Goal: Task Accomplishment & Management: Complete application form

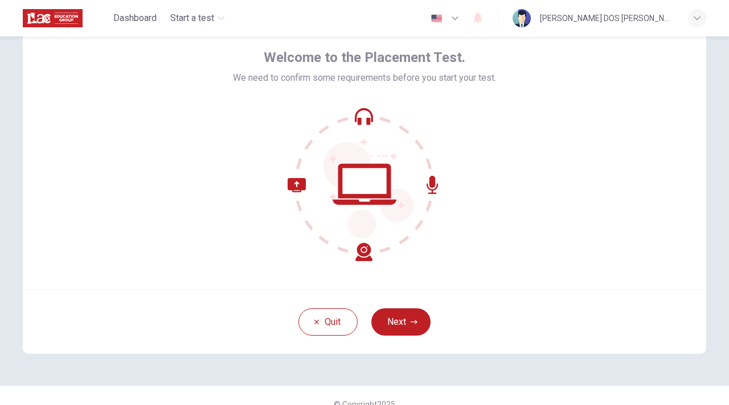
scroll to position [48, 0]
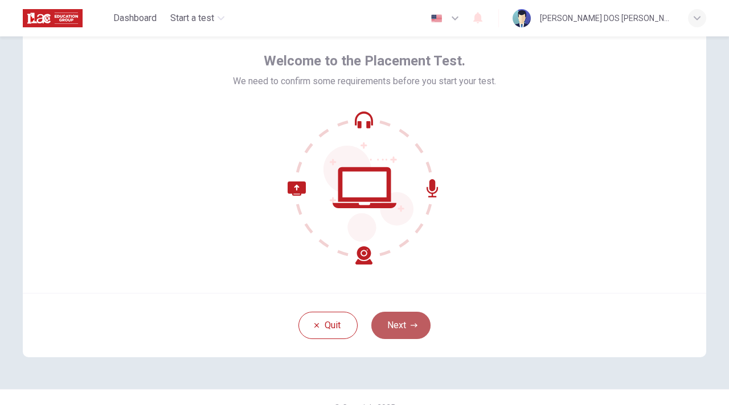
click at [405, 319] on button "Next" at bounding box center [400, 325] width 59 height 27
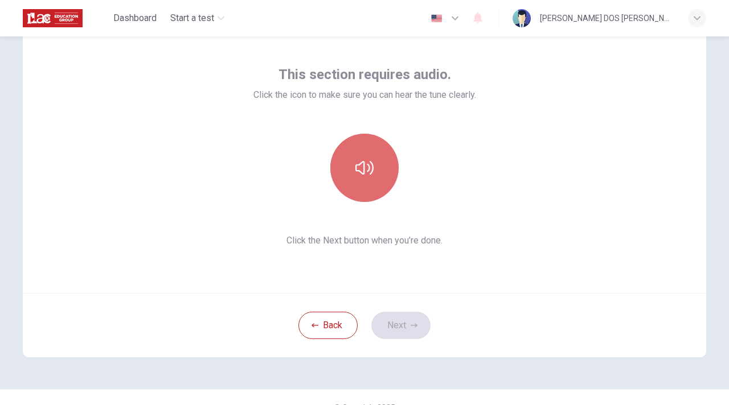
click at [374, 157] on button "button" at bounding box center [364, 168] width 68 height 68
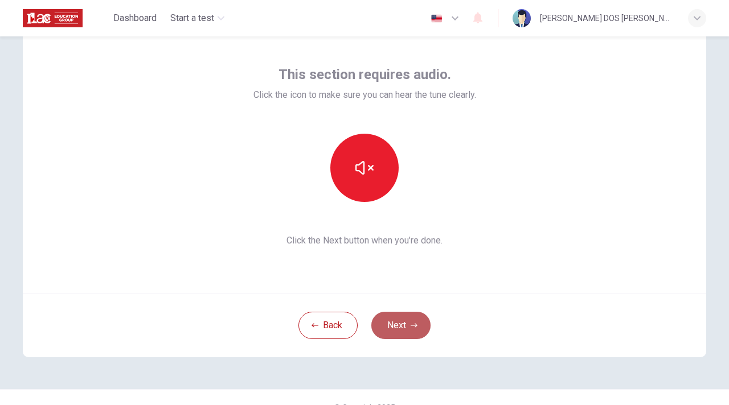
click at [399, 326] on button "Next" at bounding box center [400, 325] width 59 height 27
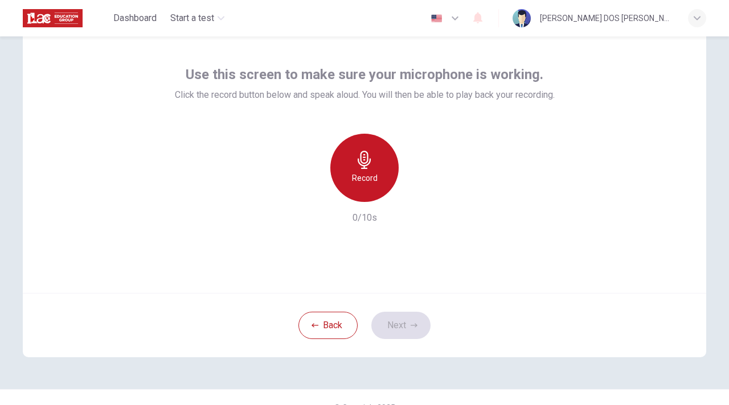
click at [369, 170] on div "Record" at bounding box center [364, 168] width 68 height 68
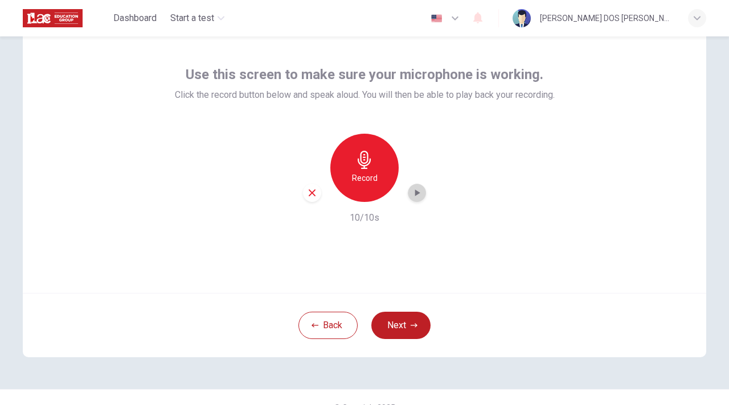
click at [420, 192] on icon "button" at bounding box center [416, 192] width 11 height 11
click at [312, 194] on icon "button" at bounding box center [312, 193] width 7 height 7
click at [365, 167] on icon "button" at bounding box center [364, 160] width 18 height 18
click at [423, 194] on div "button" at bounding box center [417, 193] width 18 height 18
click at [310, 190] on icon "button" at bounding box center [312, 193] width 7 height 7
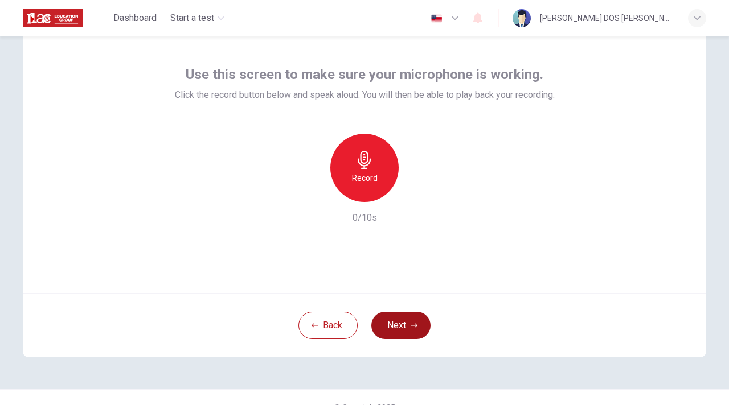
click at [408, 328] on button "Next" at bounding box center [400, 325] width 59 height 27
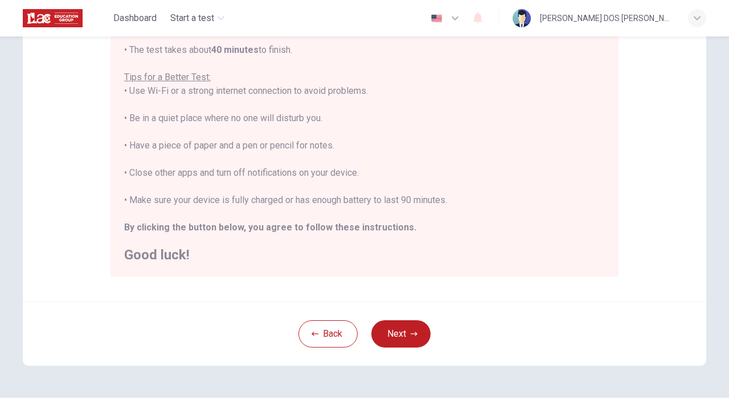
scroll to position [228, 0]
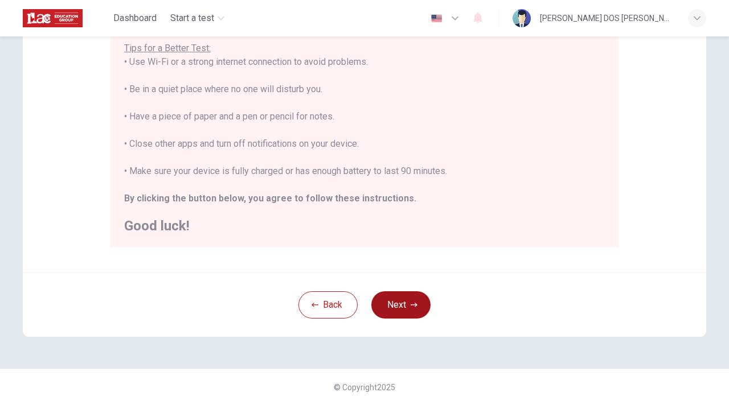
click at [395, 300] on button "Next" at bounding box center [400, 305] width 59 height 27
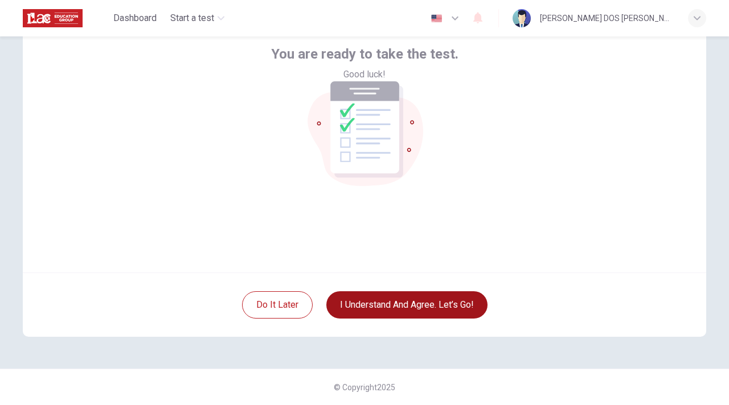
scroll to position [69, 0]
click at [411, 307] on button "I understand and agree. Let’s go!" at bounding box center [406, 305] width 161 height 27
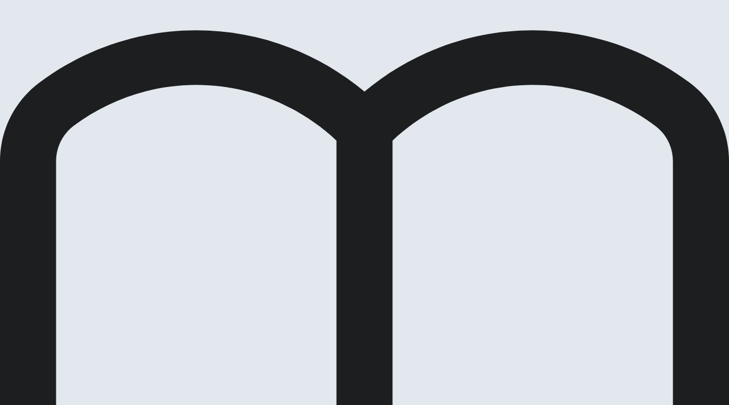
scroll to position [41, 0]
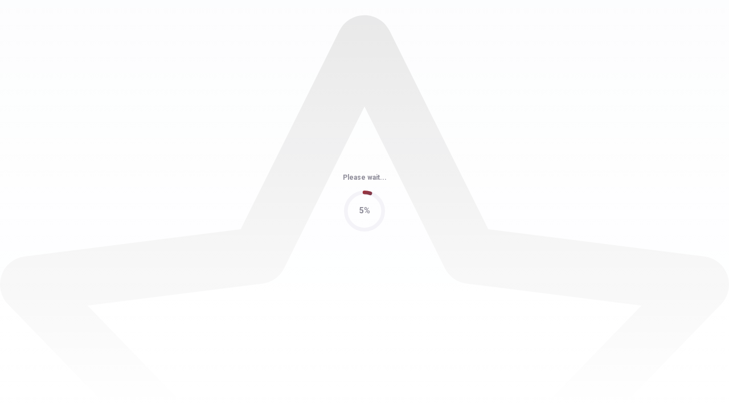
scroll to position [0, 0]
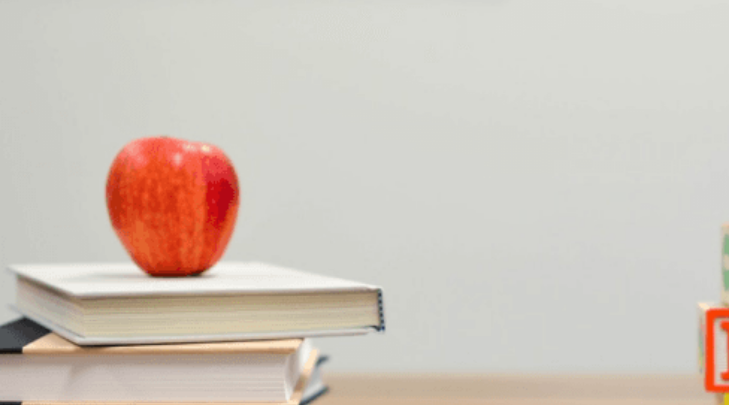
scroll to position [18, 0]
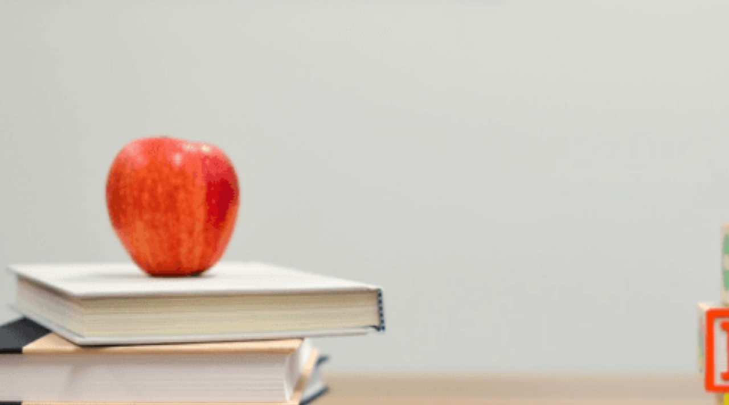
scroll to position [1062, 0]
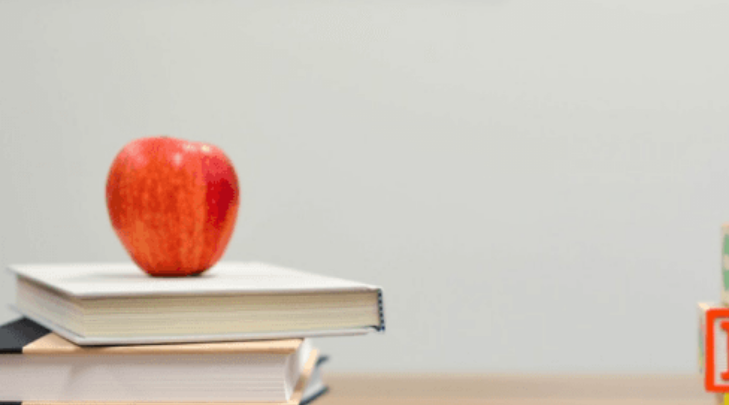
drag, startPoint x: 186, startPoint y: 165, endPoint x: 154, endPoint y: 164, distance: 32.5
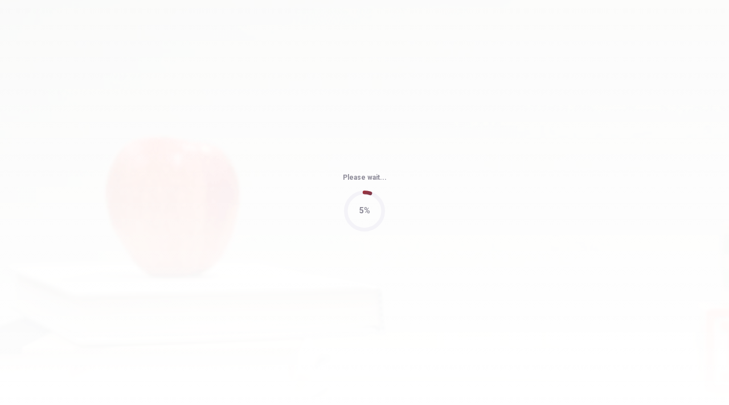
type input "80"
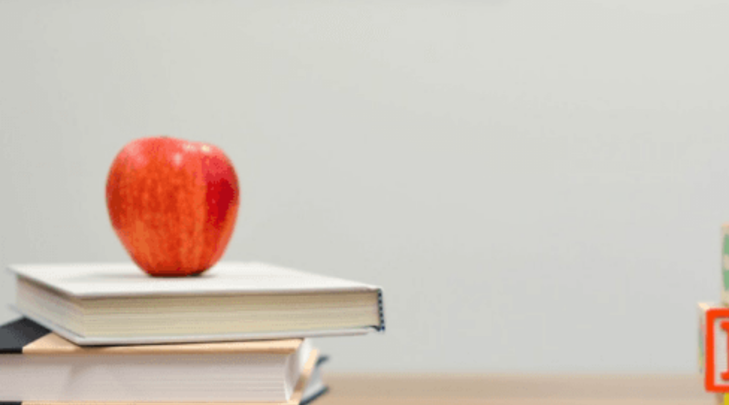
scroll to position [261, 0]
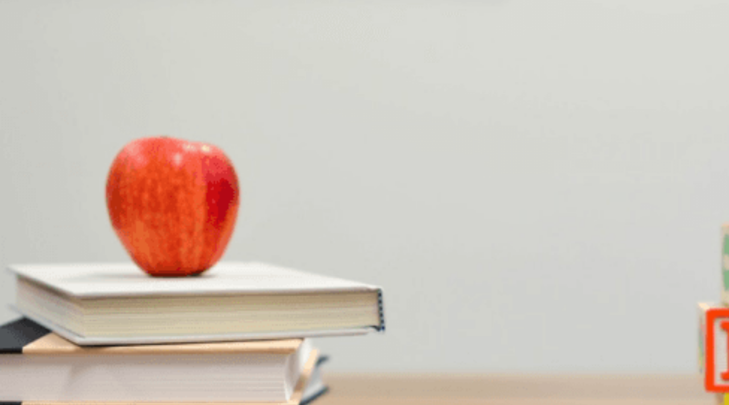
scroll to position [0, 0]
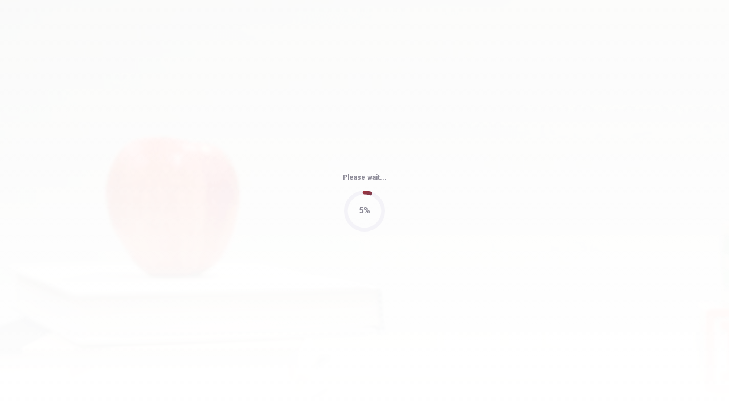
type input "61"
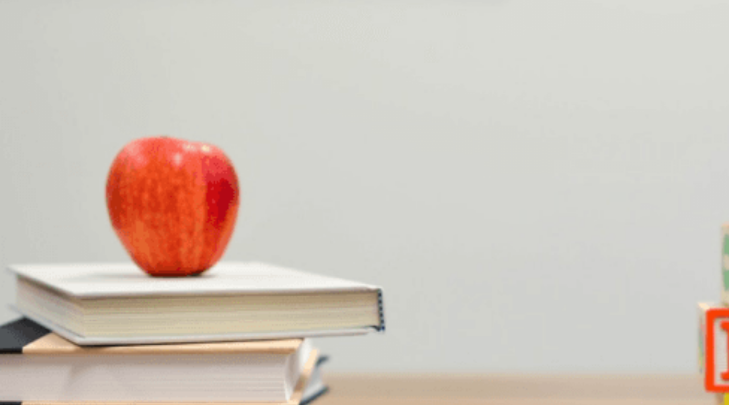
scroll to position [24, 0]
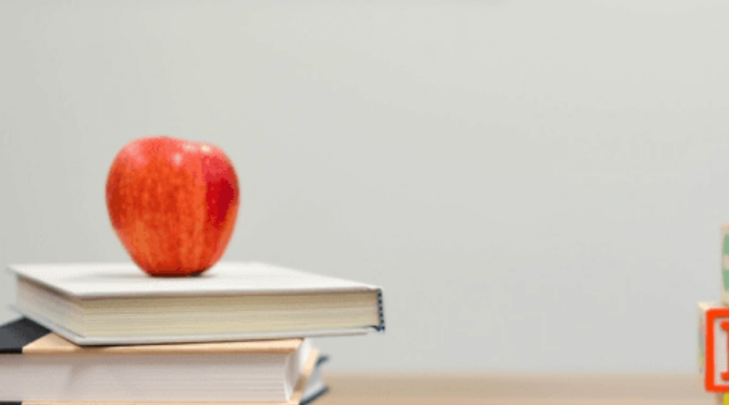
scroll to position [108, 0]
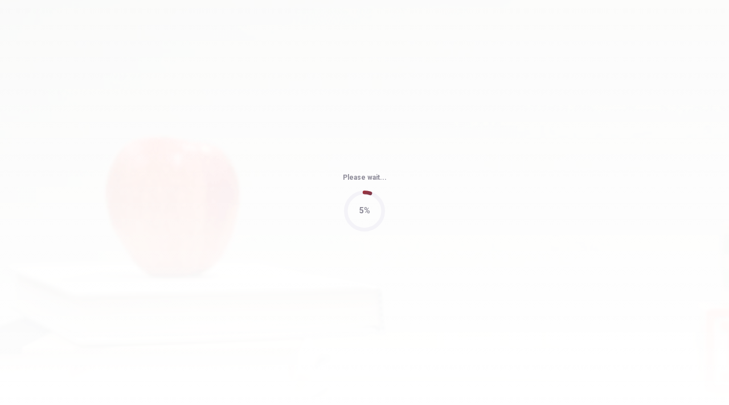
type input "64"
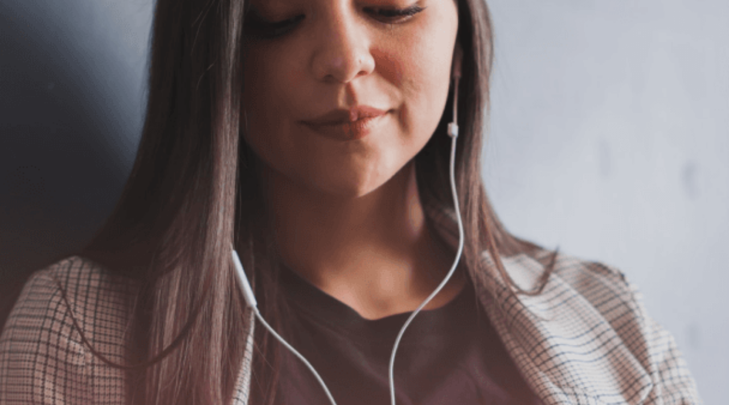
scroll to position [61, 0]
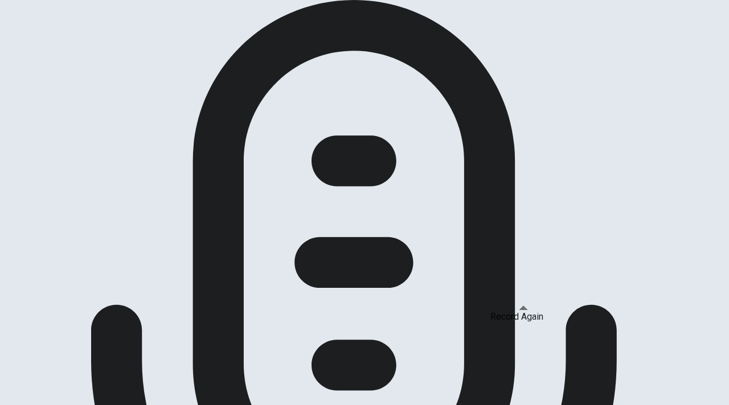
click at [527, 324] on div "Record Again" at bounding box center [516, 317] width 53 height 14
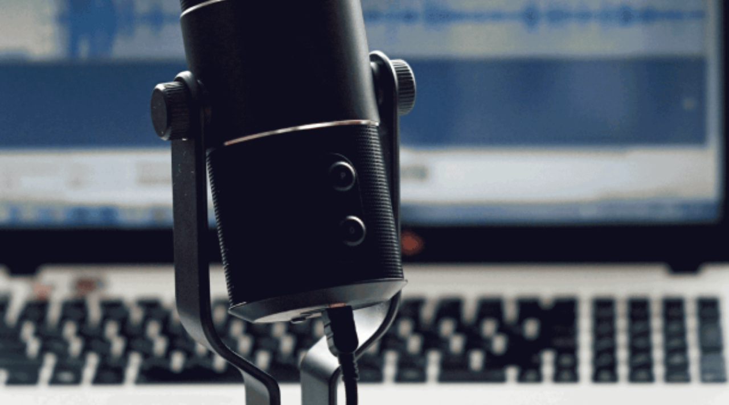
scroll to position [48, 0]
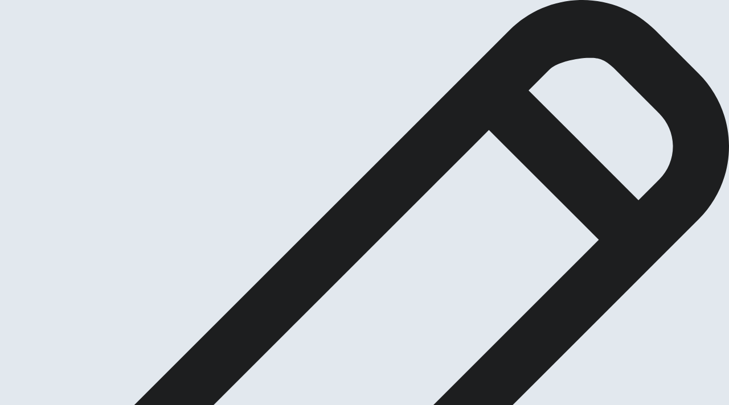
scroll to position [55, 0]
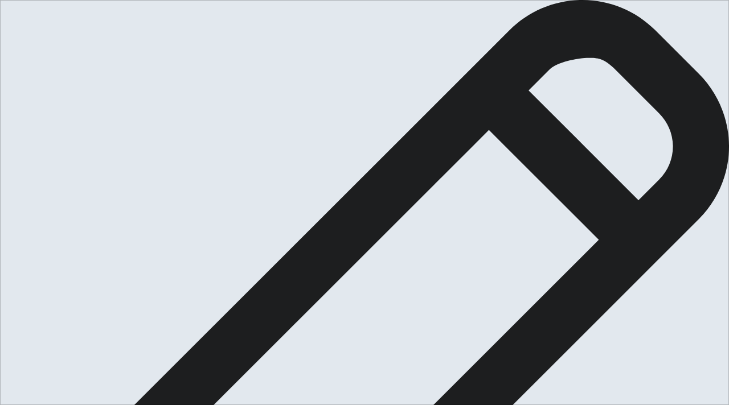
drag, startPoint x: 499, startPoint y: 128, endPoint x: 465, endPoint y: 126, distance: 34.2
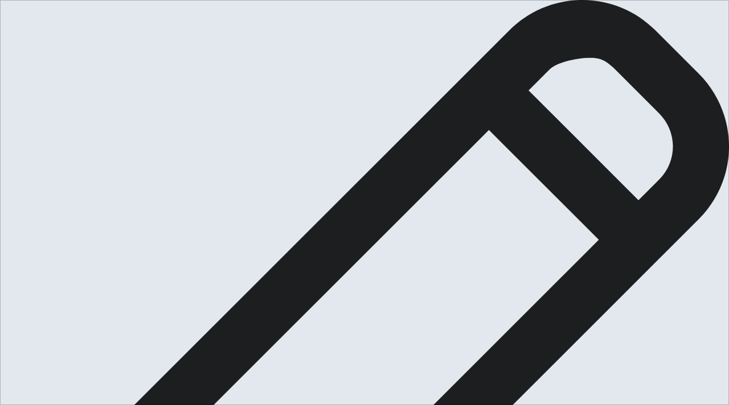
scroll to position [79, 0]
type textarea "I have some good memories about my family. Our relation chip was always perfect…"
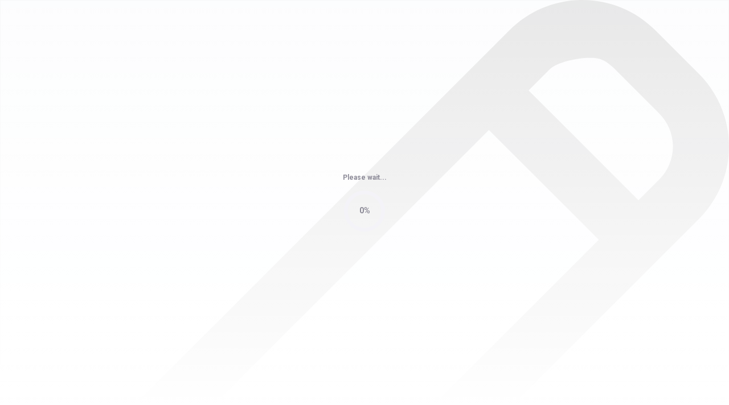
scroll to position [0, 0]
